Goal: Navigation & Orientation: Find specific page/section

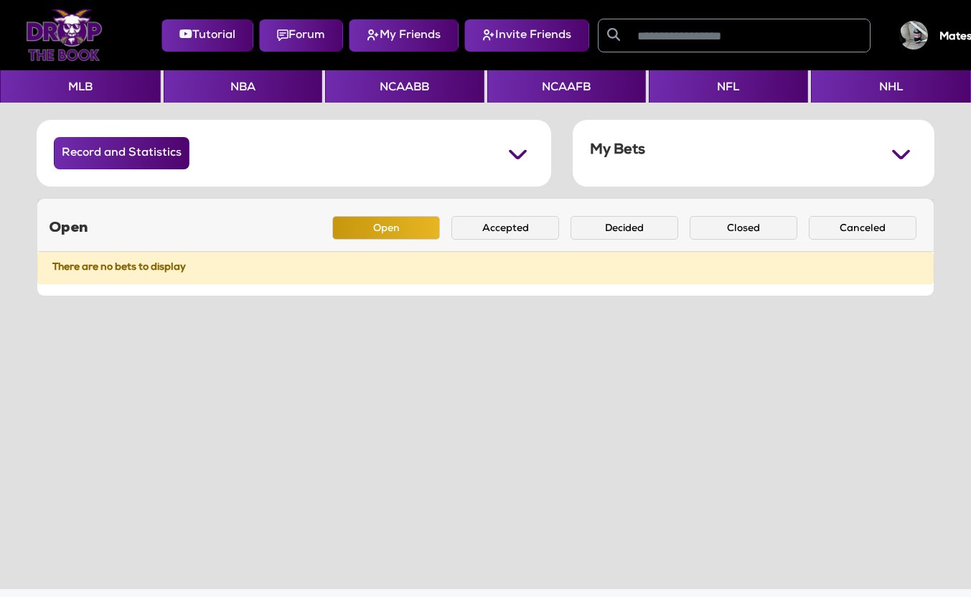
click at [683, 29] on input "text" at bounding box center [749, 35] width 241 height 32
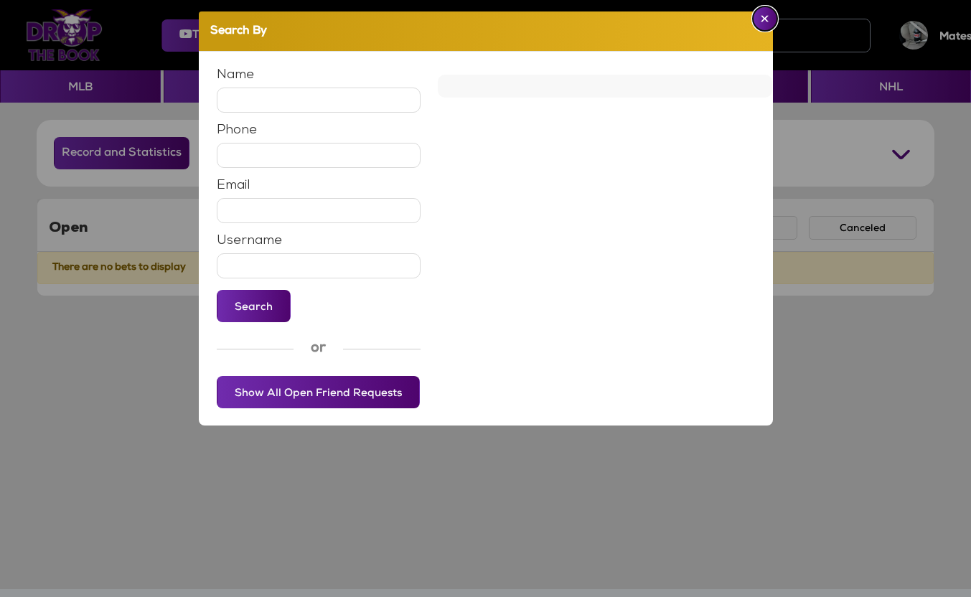
click at [744, 19] on img "Close" at bounding box center [765, 18] width 8 height 7
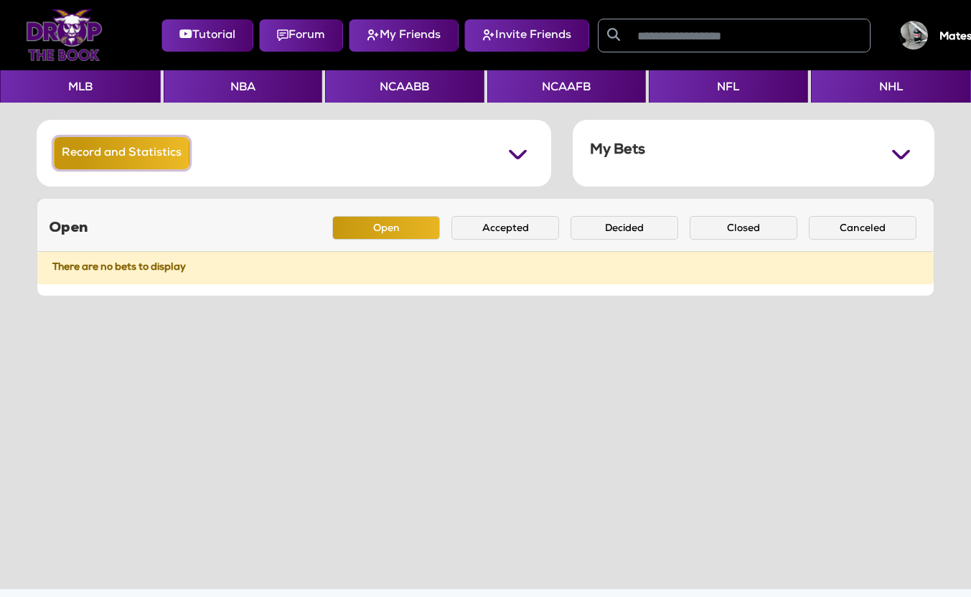
click at [105, 148] on button "Record and Statistics" at bounding box center [122, 153] width 136 height 32
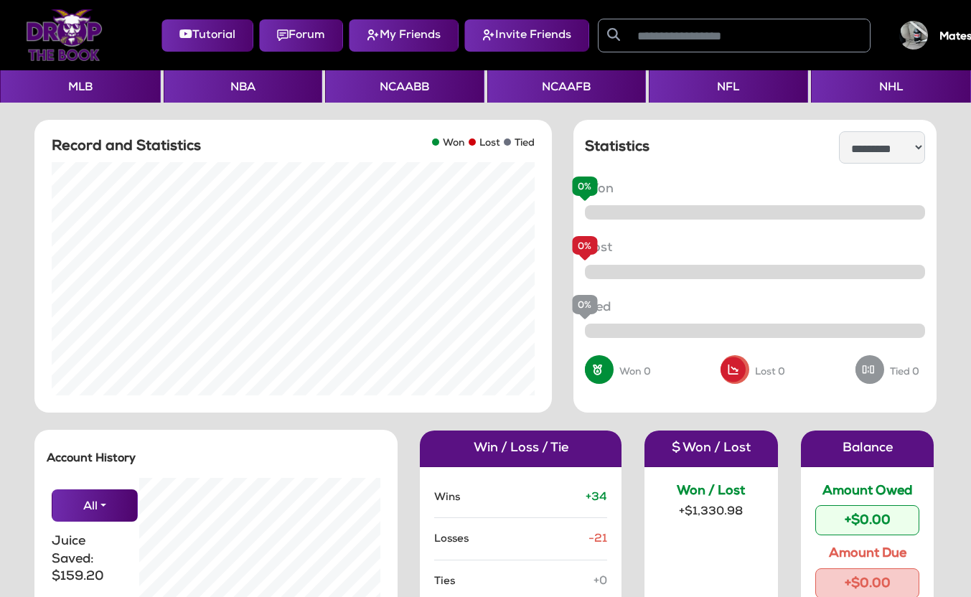
click at [744, 32] on img at bounding box center [913, 35] width 29 height 29
